Goal: Use online tool/utility: Utilize a website feature to perform a specific function

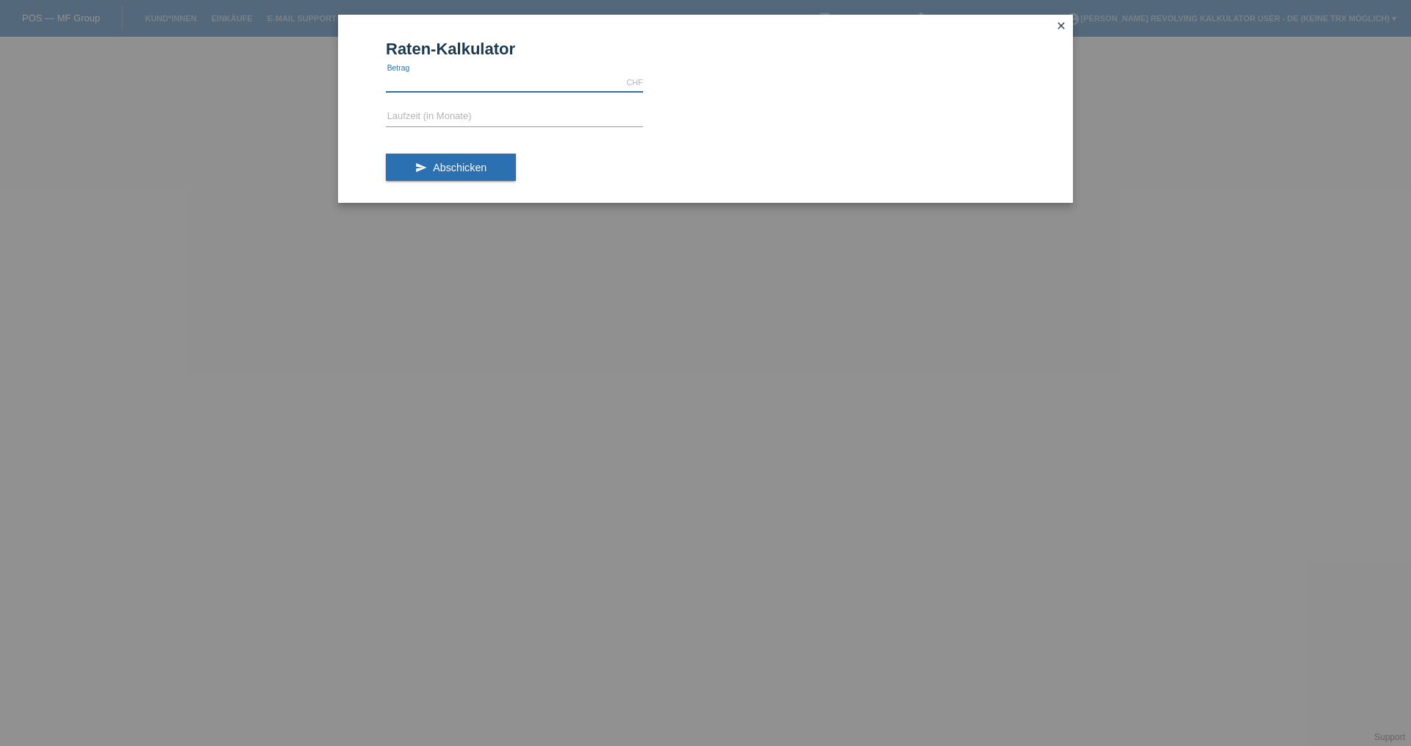
click at [477, 85] on input "text" at bounding box center [514, 82] width 257 height 18
type input "1498.00"
click at [438, 121] on input "text" at bounding box center [514, 117] width 257 height 18
click at [469, 162] on span "Abschicken" at bounding box center [460, 168] width 54 height 12
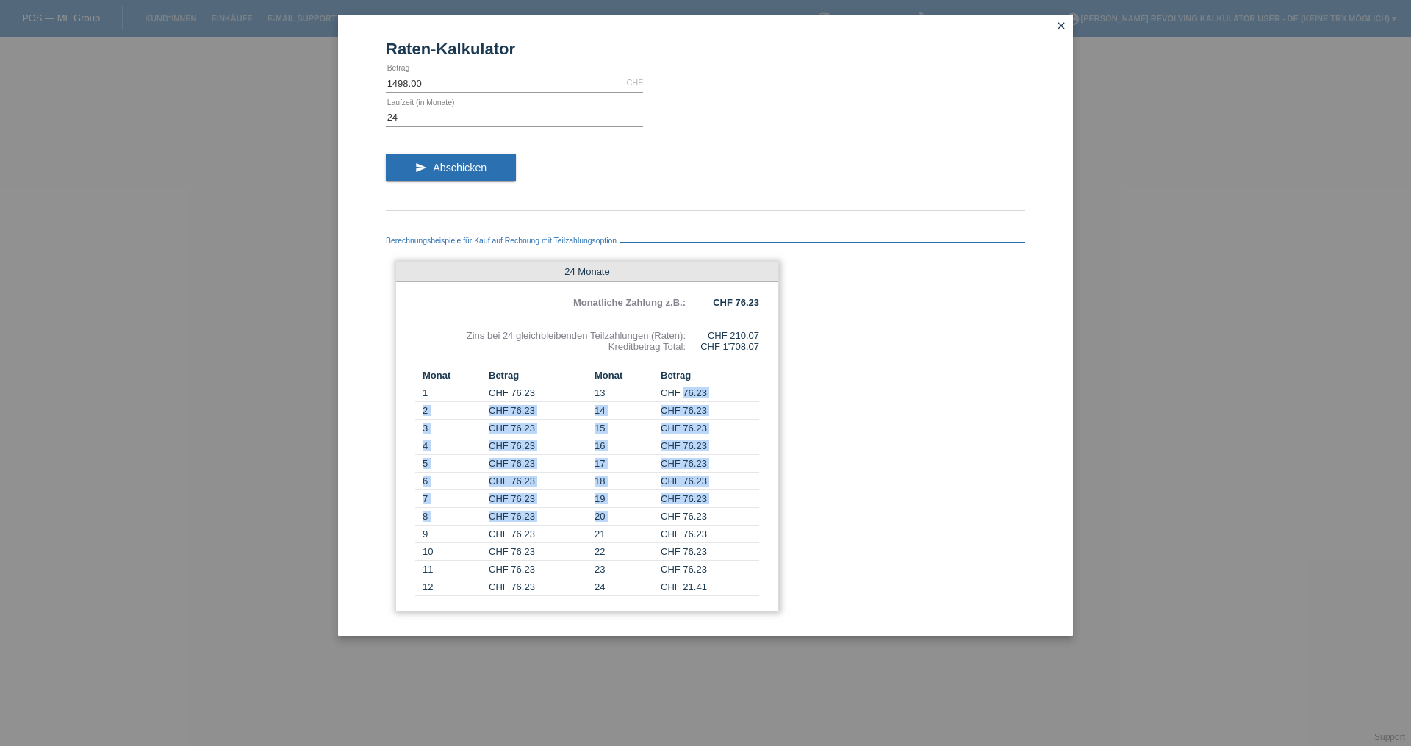
drag, startPoint x: 683, startPoint y: 398, endPoint x: 737, endPoint y: 509, distance: 123.9
click at [737, 509] on tbody "1 CHF 76.23 13 CHF 76.23 2 CHF 76.23 14 CHF 76.23 3 CHF 76.23 15 CHF 76.23 4 CH…" at bounding box center [587, 490] width 344 height 212
click at [738, 506] on td "CHF 76.23" at bounding box center [710, 499] width 98 height 18
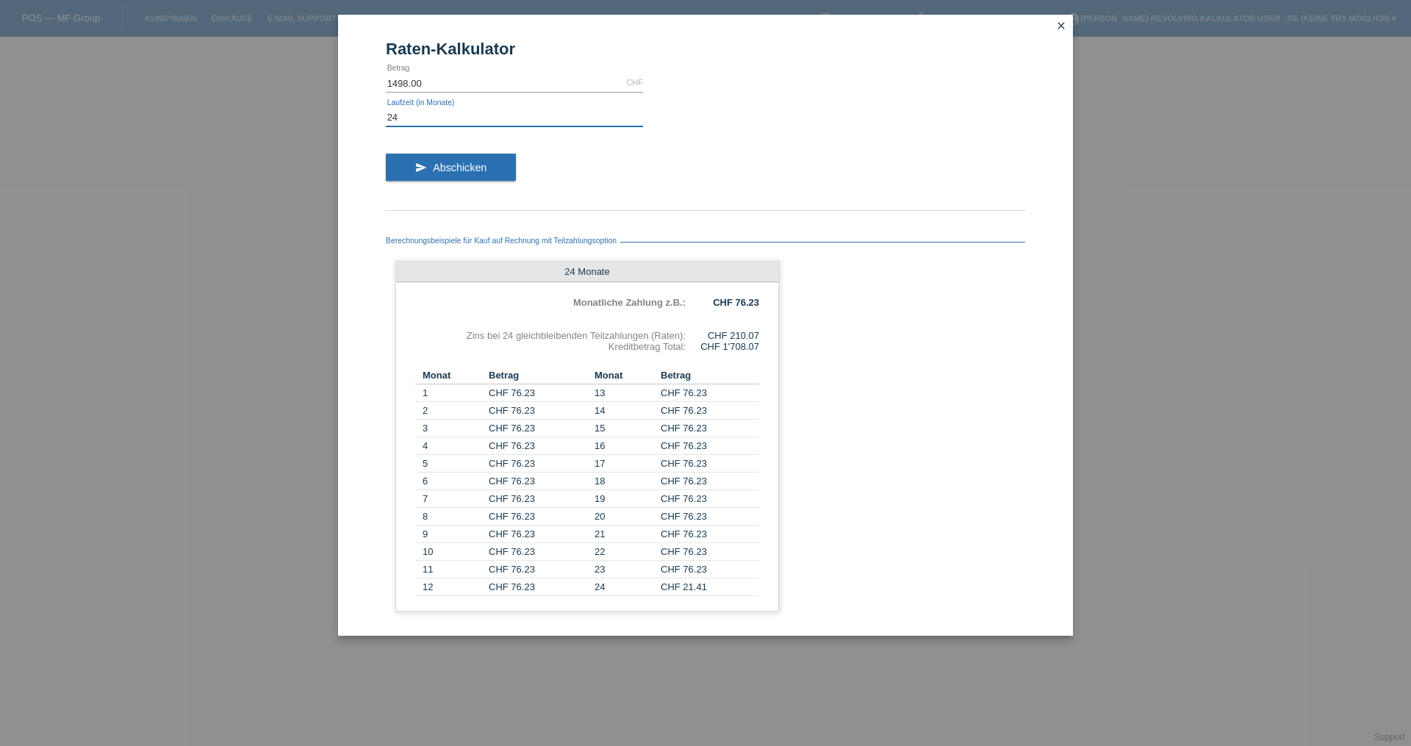
click at [434, 122] on input "24" at bounding box center [514, 117] width 257 height 18
type input "2"
click at [445, 162] on span "Abschicken" at bounding box center [460, 168] width 54 height 12
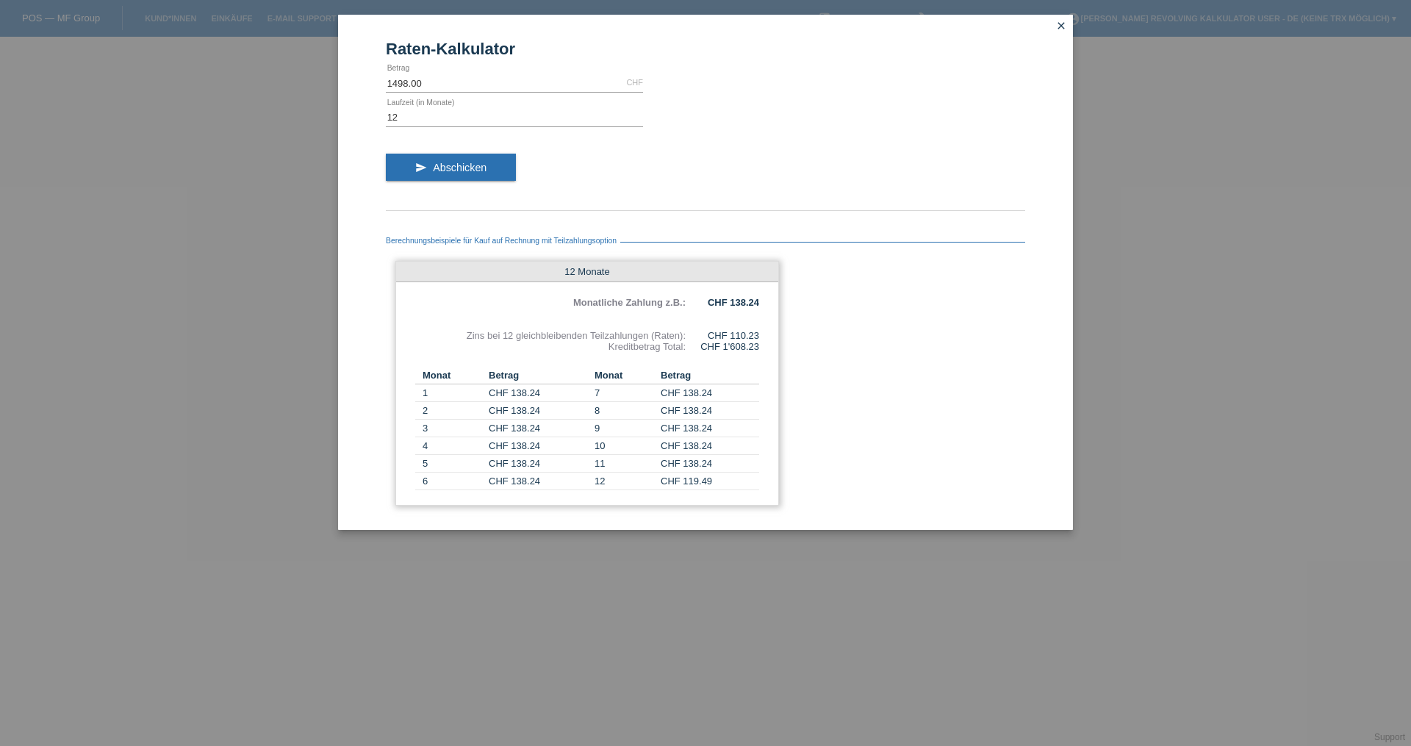
click at [729, 302] on b "CHF 138.24" at bounding box center [733, 302] width 51 height 11
click at [847, 326] on div "Berechnungsbeispiele für Kauf auf Rechnung mit Teilzahlungsoption 12 Monate Mon…" at bounding box center [705, 366] width 639 height 297
click at [444, 118] on input "12" at bounding box center [514, 117] width 257 height 18
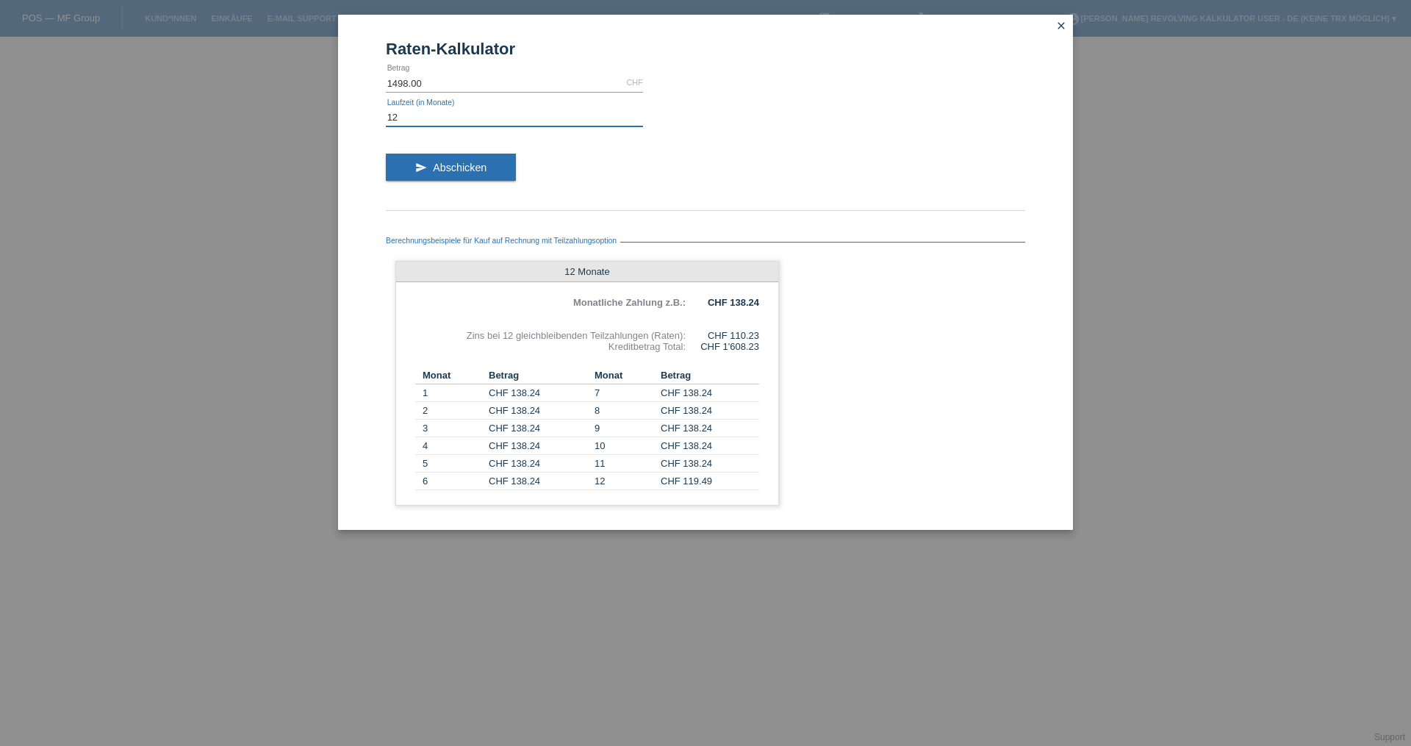
type input "1"
